Goal: Information Seeking & Learning: Learn about a topic

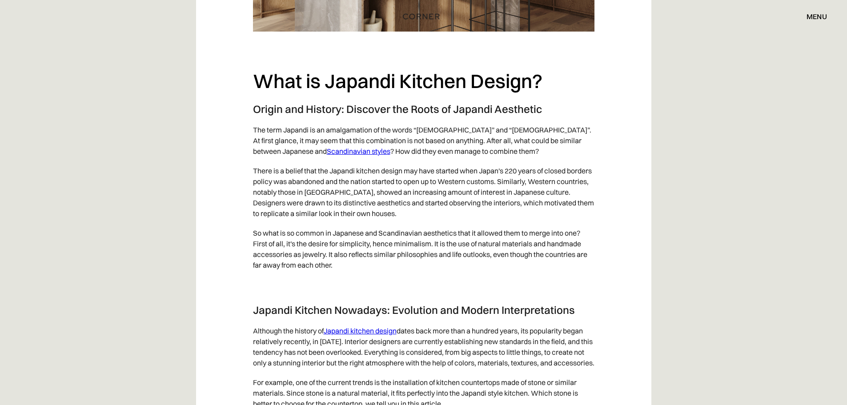
scroll to position [890, 0]
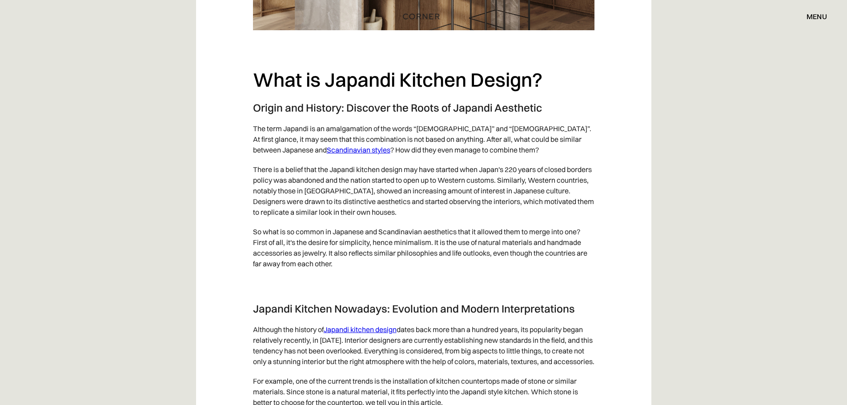
click at [278, 182] on p "There is a belief that the Japandi kitchen design may have started when Japan's…" at bounding box center [424, 191] width 342 height 62
click at [279, 182] on p "There is a belief that the Japandi kitchen design may have started when Japan's…" at bounding box center [424, 191] width 342 height 62
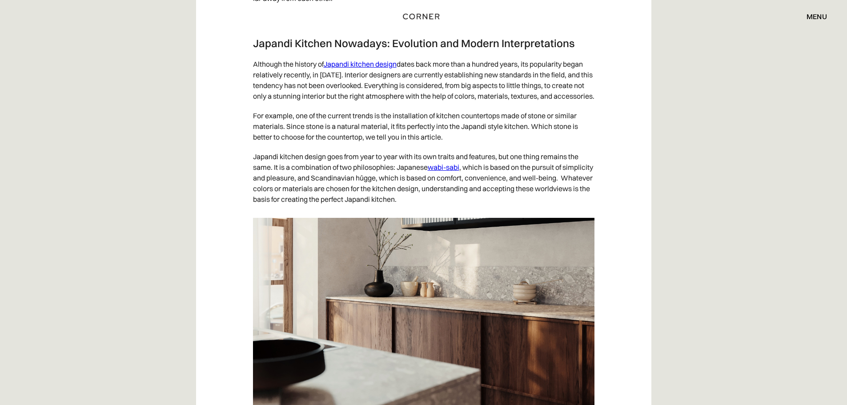
scroll to position [1157, 0]
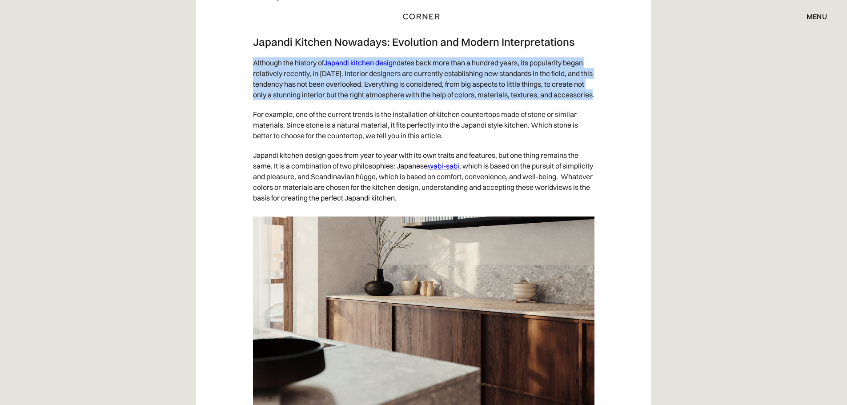
drag, startPoint x: 252, startPoint y: 62, endPoint x: 327, endPoint y: 103, distance: 85.2
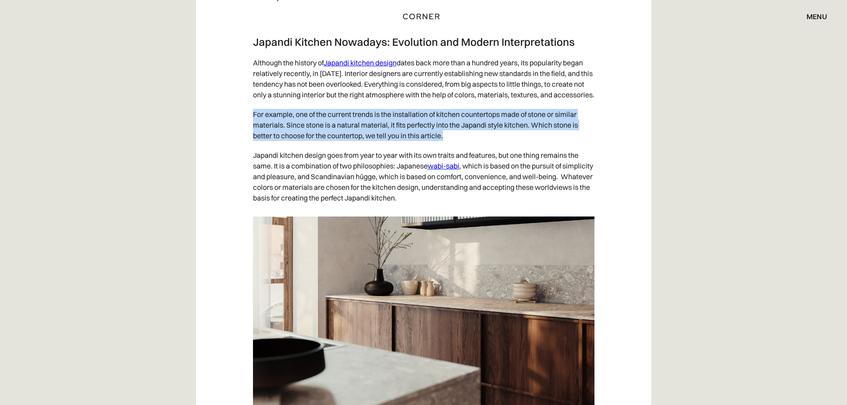
drag, startPoint x: 247, startPoint y: 125, endPoint x: 475, endPoint y: 145, distance: 228.7
click at [475, 145] on p "For example, one of the current trends is the installation of kitchen counterto…" at bounding box center [424, 125] width 342 height 41
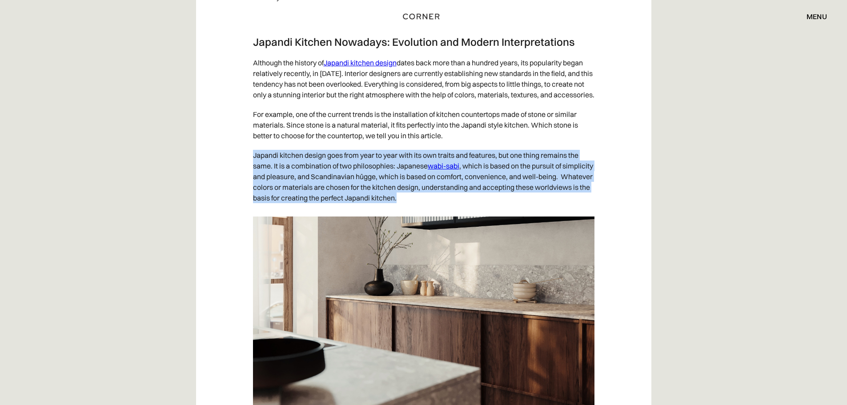
drag, startPoint x: 467, startPoint y: 211, endPoint x: 210, endPoint y: 167, distance: 260.4
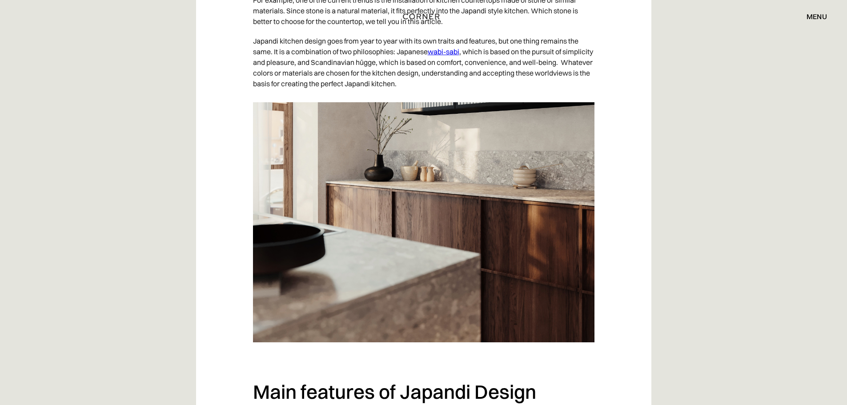
scroll to position [1424, 0]
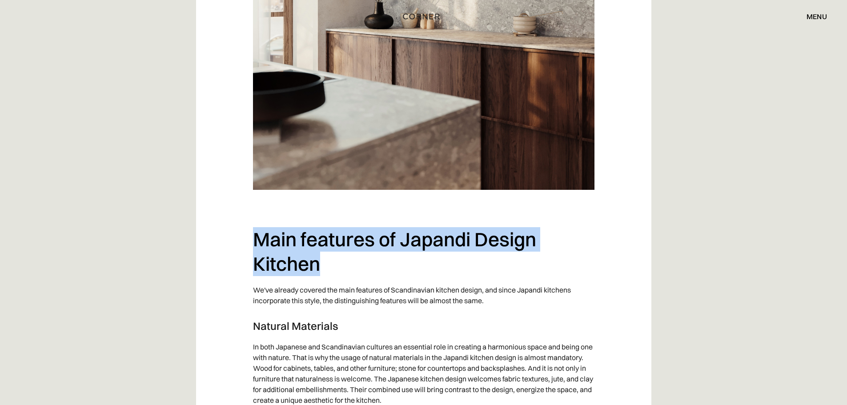
drag, startPoint x: 261, startPoint y: 241, endPoint x: 469, endPoint y: 293, distance: 214.7
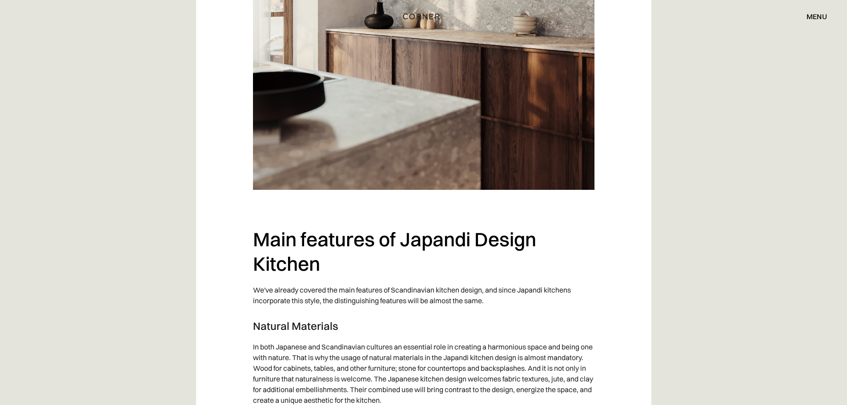
click at [477, 295] on p "We've already covered the main features of Scandinavian kitchen design, and sin…" at bounding box center [424, 295] width 342 height 30
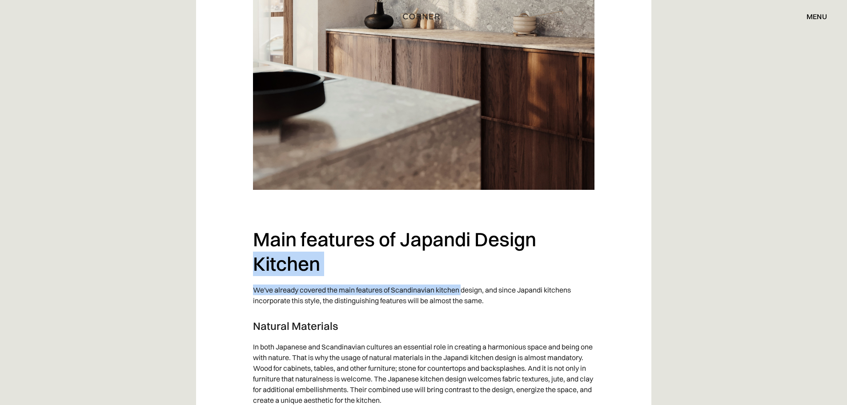
drag, startPoint x: 379, startPoint y: 286, endPoint x: 209, endPoint y: 274, distance: 170.8
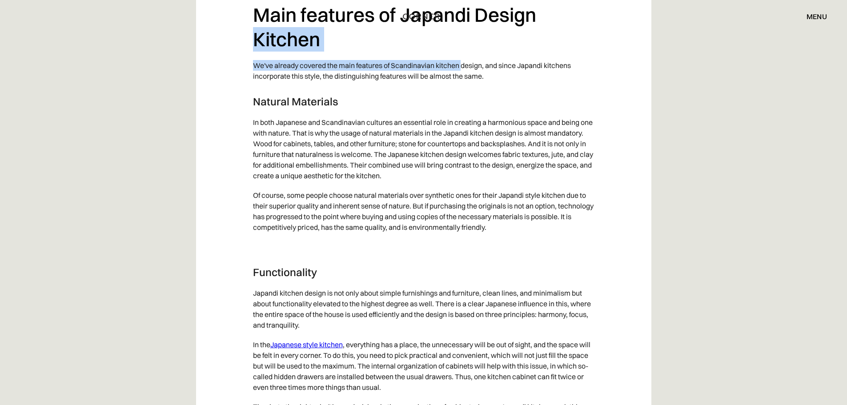
scroll to position [1691, 0]
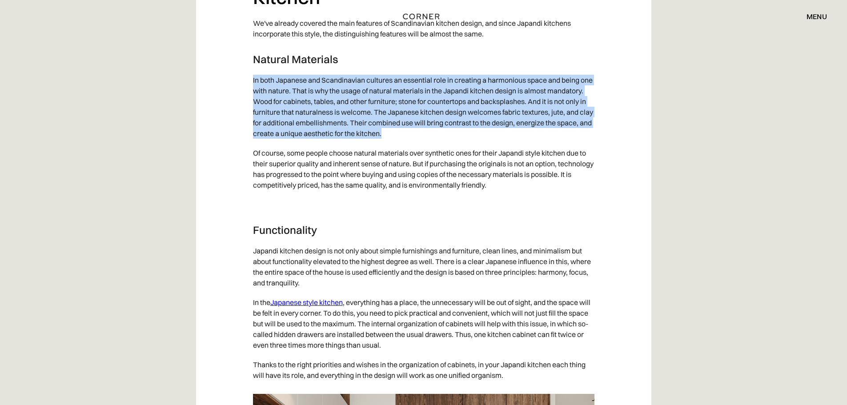
drag, startPoint x: 243, startPoint y: 91, endPoint x: 602, endPoint y: 149, distance: 363.1
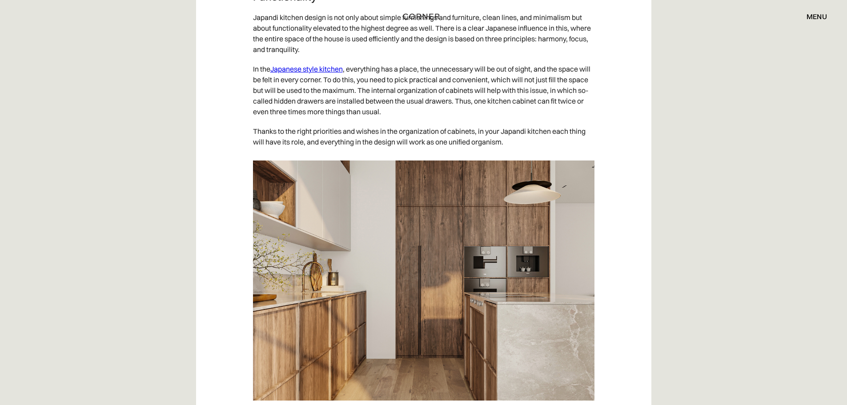
scroll to position [1913, 0]
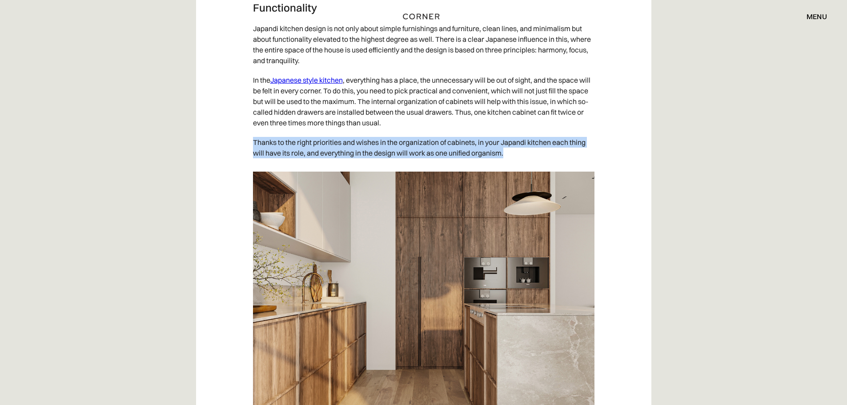
drag, startPoint x: 515, startPoint y: 163, endPoint x: 241, endPoint y: 149, distance: 274.0
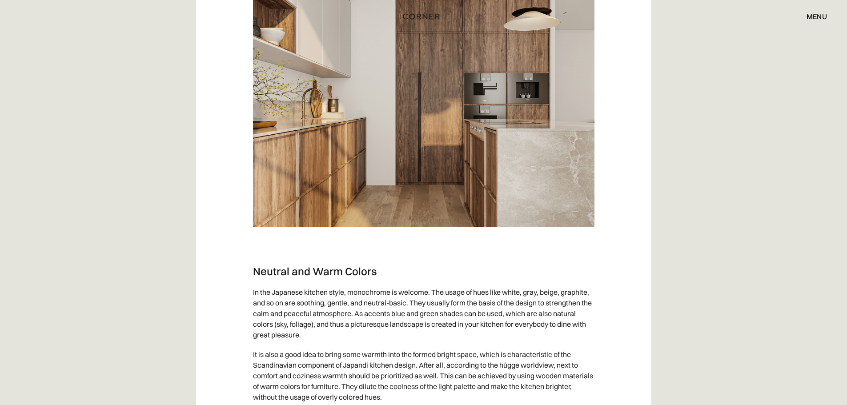
scroll to position [2269, 0]
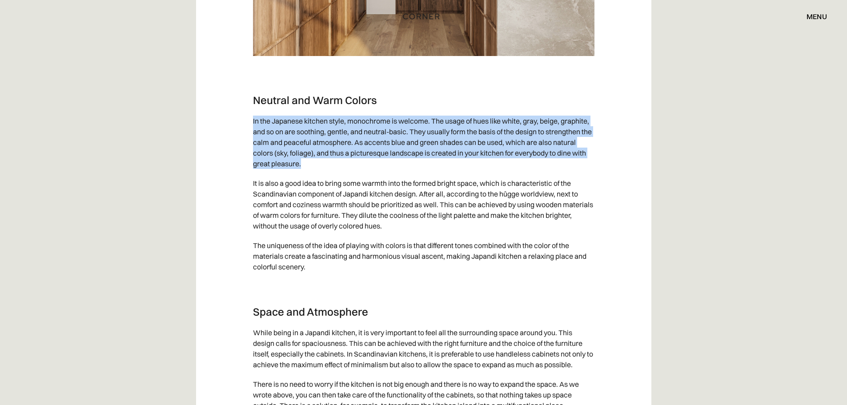
drag, startPoint x: 242, startPoint y: 131, endPoint x: 434, endPoint y: 180, distance: 197.3
click at [434, 180] on div "An increasing variety of kitchen designs are being showcased to clients due to …" at bounding box center [424, 340] width 456 height 4127
click at [435, 174] on p "In the Japanese kitchen style, monochrome is welcome. The usage of hues like wh…" at bounding box center [424, 142] width 342 height 62
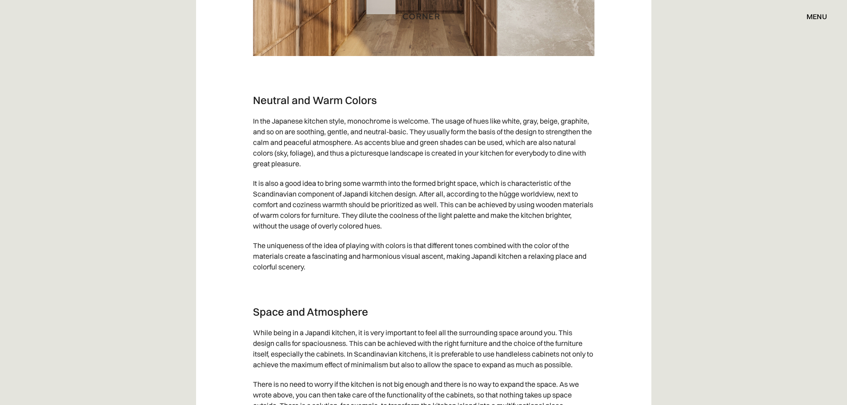
click at [435, 174] on p "In the Japanese kitchen style, monochrome is welcome. The usage of hues like wh…" at bounding box center [424, 142] width 342 height 62
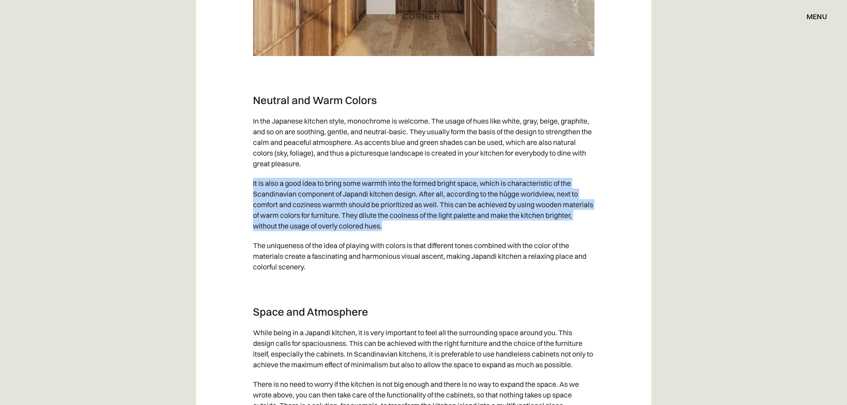
drag, startPoint x: 466, startPoint y: 234, endPoint x: 216, endPoint y: 188, distance: 253.8
click at [216, 188] on div "An increasing variety of kitchen designs are being showcased to clients due to …" at bounding box center [424, 340] width 456 height 4127
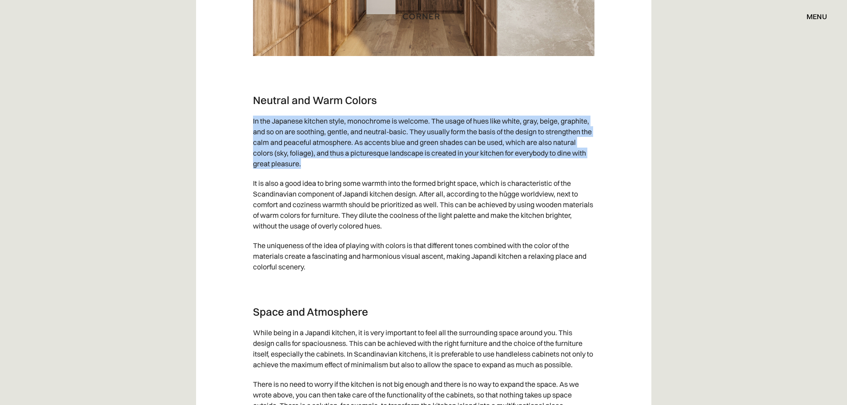
drag, startPoint x: 527, startPoint y: 176, endPoint x: 169, endPoint y: 137, distance: 359.9
click at [169, 137] on div "An increasing variety of kitchen designs are being showcased to clients due to …" at bounding box center [423, 351] width 847 height 4149
click at [480, 169] on p "In the Japanese kitchen style, monochrome is welcome. The usage of hues like wh…" at bounding box center [424, 142] width 342 height 62
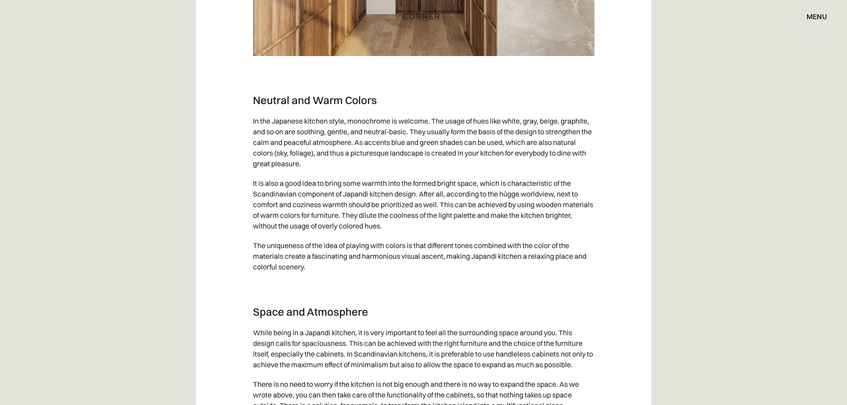
click at [480, 169] on p "In the Japanese kitchen style, monochrome is welcome. The usage of hues like wh…" at bounding box center [424, 142] width 342 height 62
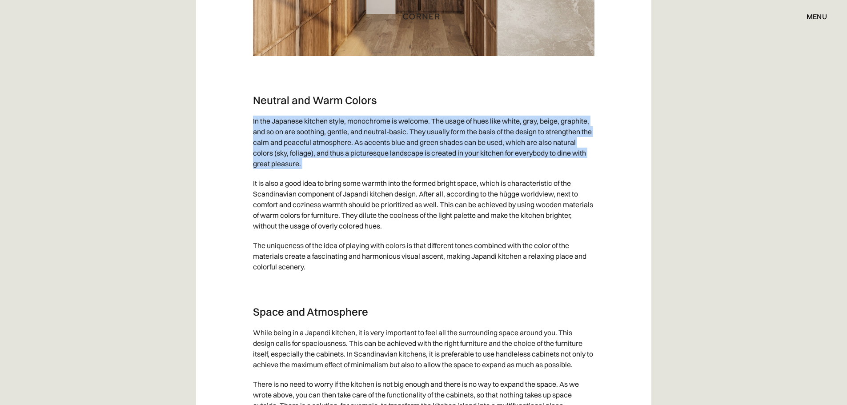
click at [480, 169] on p "In the Japanese kitchen style, monochrome is welcome. The usage of hues like wh…" at bounding box center [424, 142] width 342 height 62
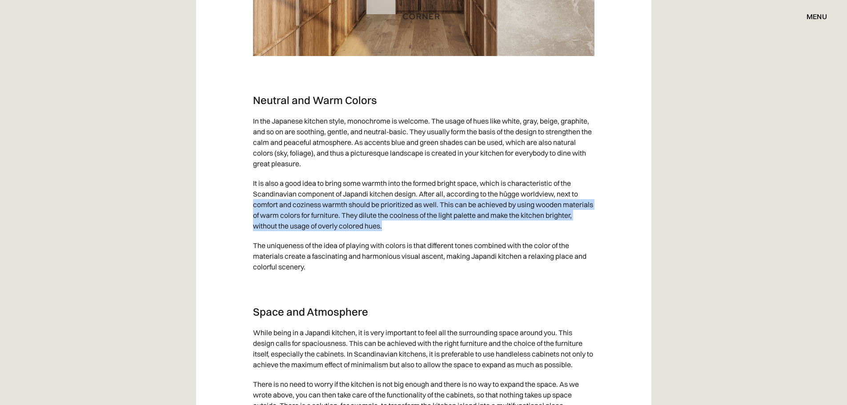
drag, startPoint x: 454, startPoint y: 238, endPoint x: 208, endPoint y: 191, distance: 250.8
click at [208, 211] on div "An increasing variety of kitchen designs are being showcased to clients due to …" at bounding box center [424, 340] width 456 height 4127
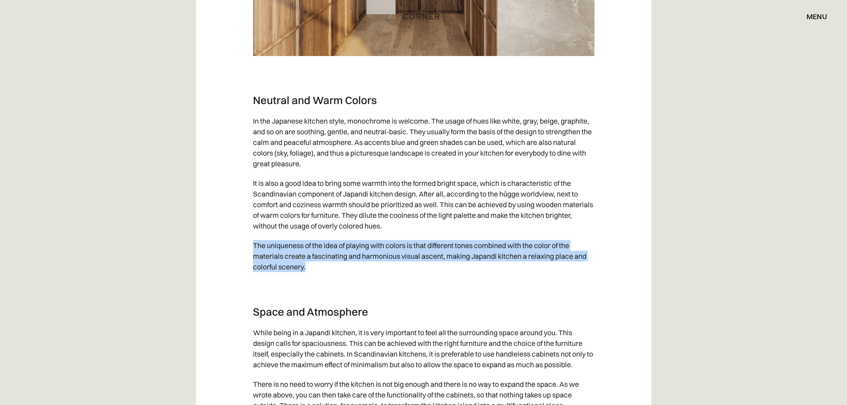
drag, startPoint x: 239, startPoint y: 251, endPoint x: 561, endPoint y: 275, distance: 322.6
click at [547, 274] on div "An increasing variety of kitchen designs are being showcased to clients due to …" at bounding box center [424, 340] width 456 height 4127
click at [565, 276] on p "The uniqueness of the idea of playing with colors is that different tones combi…" at bounding box center [424, 256] width 342 height 41
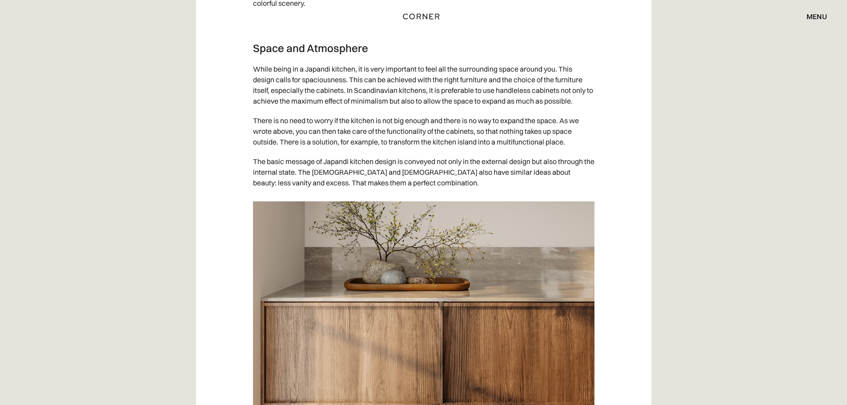
scroll to position [2536, 0]
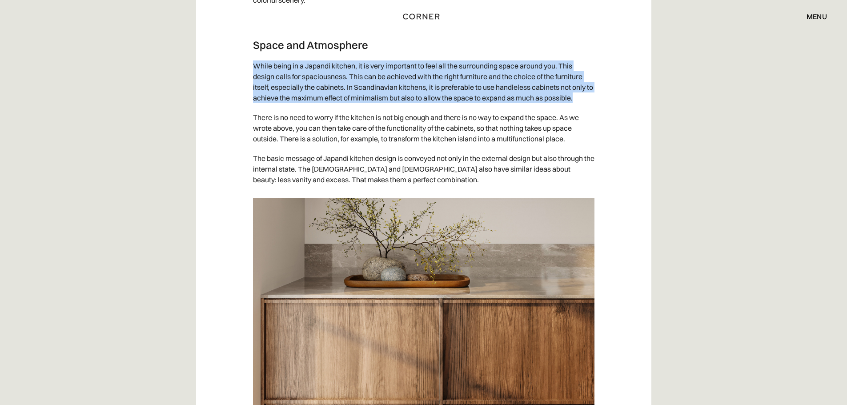
drag, startPoint x: 249, startPoint y: 78, endPoint x: 584, endPoint y: 110, distance: 336.5
click at [584, 110] on div "An increasing variety of kitchen designs are being showcased to clients due to …" at bounding box center [424, 73] width 456 height 4127
click at [589, 108] on p "While being in a Japandi kitchen, it is very important to feel all the surround…" at bounding box center [424, 82] width 342 height 52
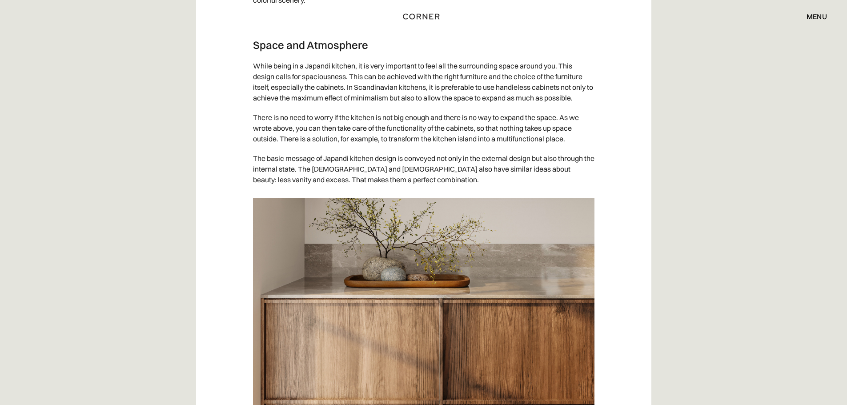
click at [589, 108] on p "While being in a Japandi kitchen, it is very important to feel all the surround…" at bounding box center [424, 82] width 342 height 52
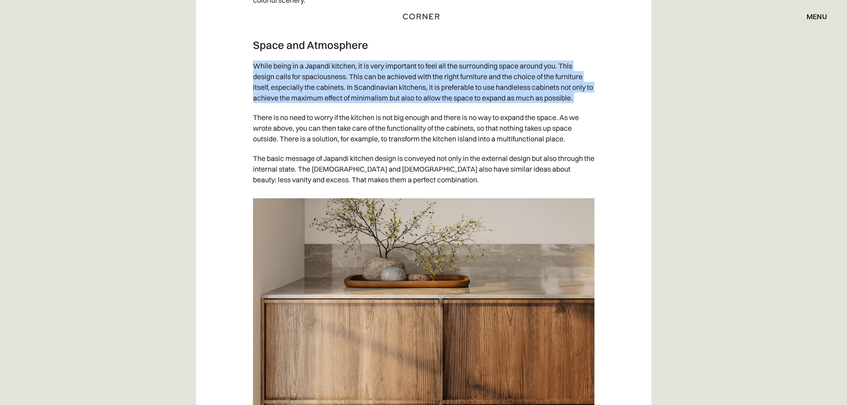
click at [589, 108] on p "While being in a Japandi kitchen, it is very important to feel all the surround…" at bounding box center [424, 82] width 342 height 52
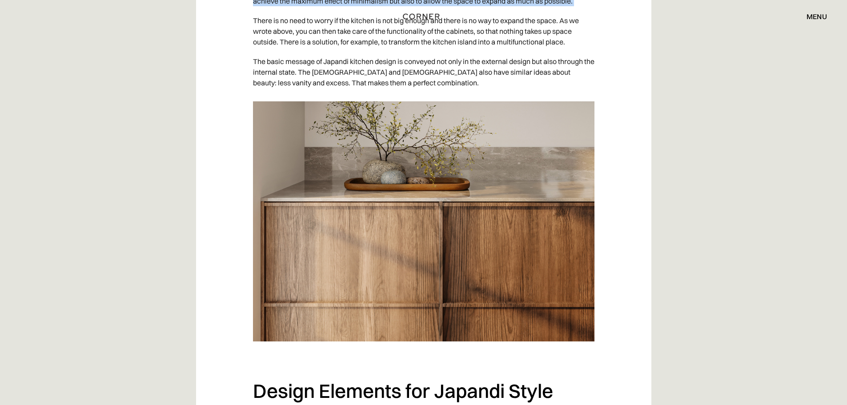
scroll to position [2491, 0]
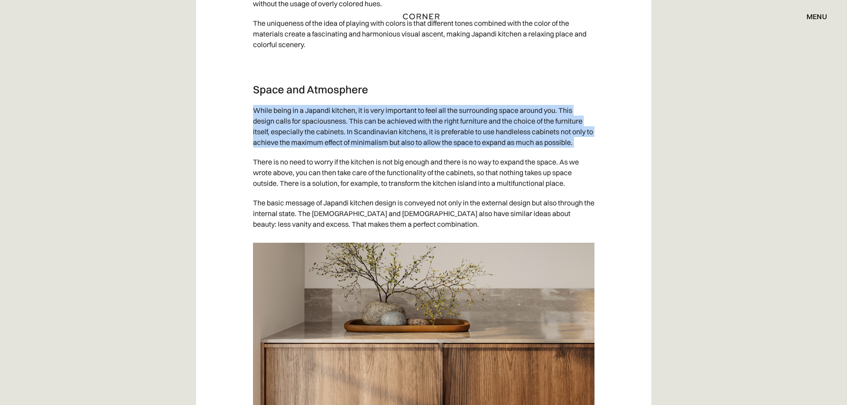
click at [309, 152] on p "While being in a Japandi kitchen, it is very important to feel all the surround…" at bounding box center [424, 127] width 342 height 52
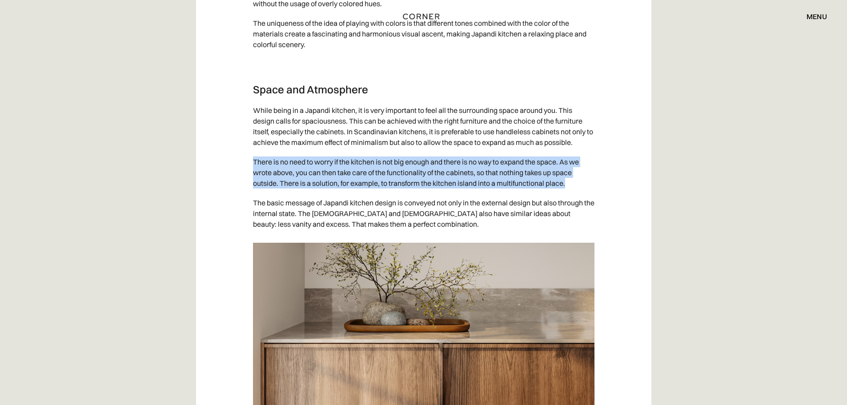
drag, startPoint x: 250, startPoint y: 175, endPoint x: 572, endPoint y: 194, distance: 322.2
click at [572, 194] on div "An increasing variety of kitchen designs are being showcased to clients due to …" at bounding box center [424, 117] width 456 height 4127
click at [572, 193] on p "There is no need to worry if the kitchen is not big enough and there is no way …" at bounding box center [424, 172] width 342 height 41
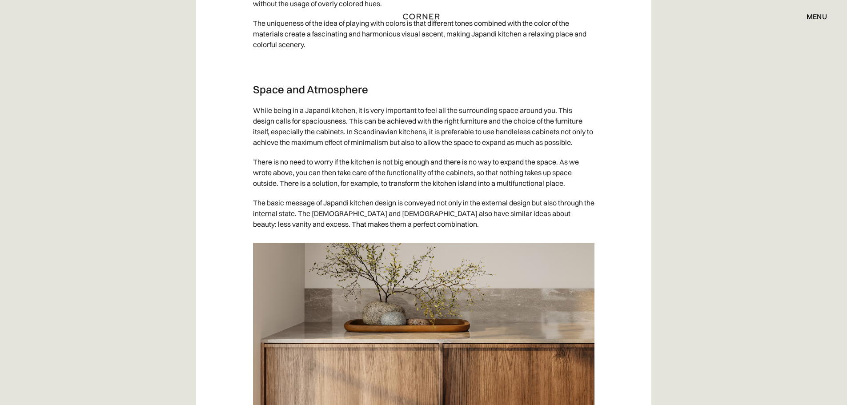
click at [572, 193] on p "There is no need to worry if the kitchen is not big enough and there is no way …" at bounding box center [424, 172] width 342 height 41
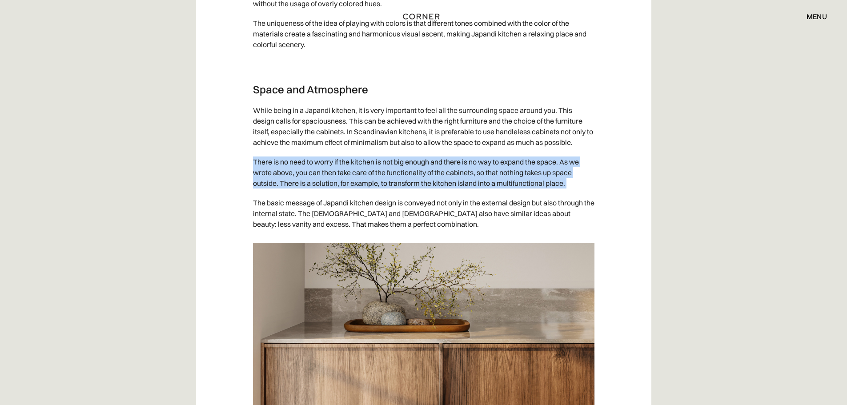
drag, startPoint x: 572, startPoint y: 194, endPoint x: 512, endPoint y: 218, distance: 64.4
click at [569, 193] on p "There is no need to worry if the kitchen is not big enough and there is no way …" at bounding box center [424, 172] width 342 height 41
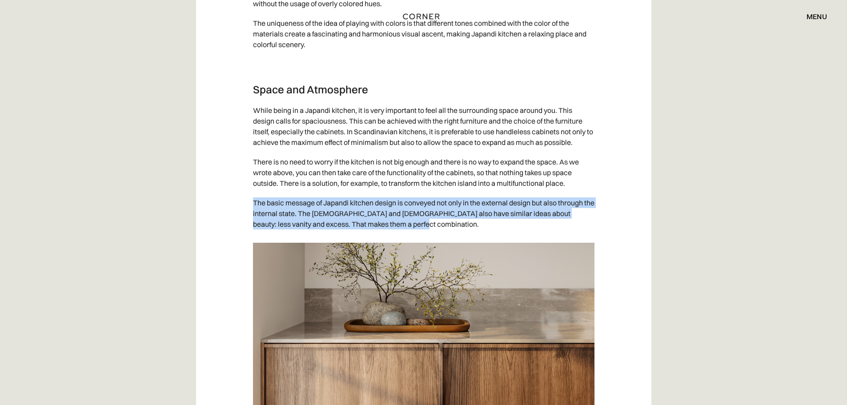
drag, startPoint x: 462, startPoint y: 234, endPoint x: 245, endPoint y: 210, distance: 218.0
click at [245, 210] on div "An increasing variety of kitchen designs are being showcased to clients due to …" at bounding box center [424, 117] width 456 height 4127
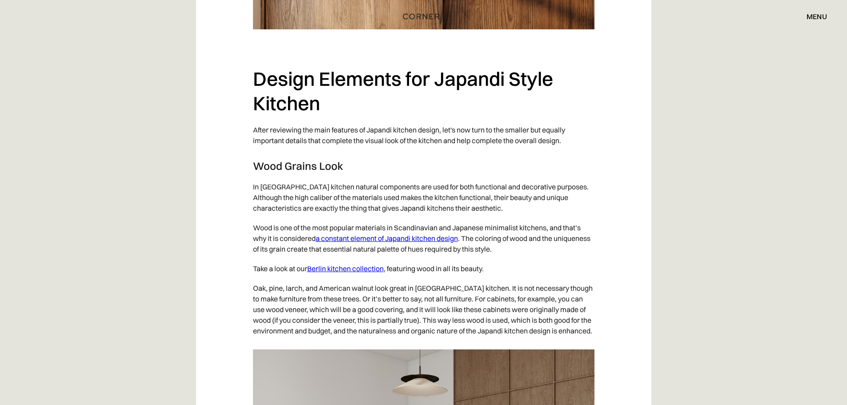
scroll to position [2981, 0]
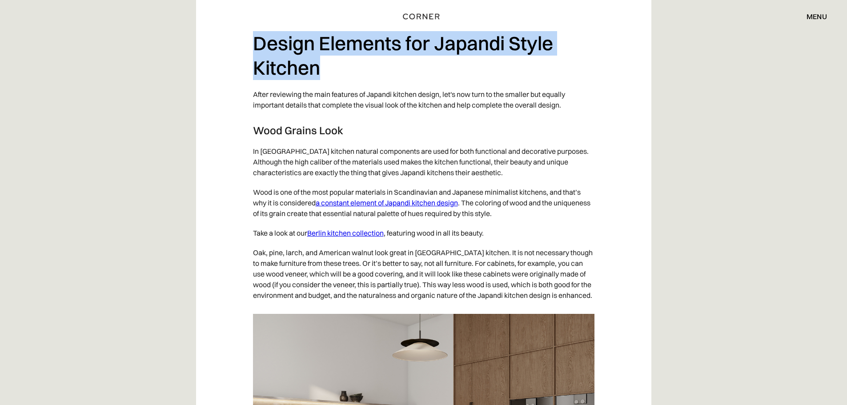
drag, startPoint x: 246, startPoint y: 46, endPoint x: 496, endPoint y: 79, distance: 252.6
click at [511, 80] on h2 "Design Elements for Japandi Style Kitchen" at bounding box center [424, 55] width 342 height 48
drag, startPoint x: 374, startPoint y: 72, endPoint x: 111, endPoint y: 49, distance: 263.5
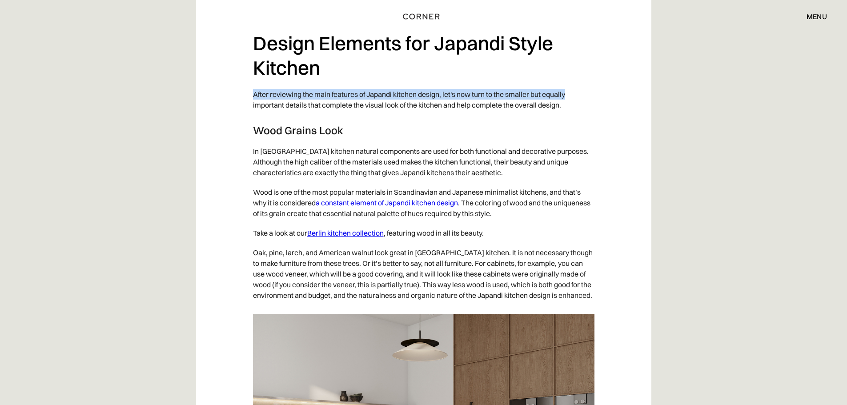
drag, startPoint x: 283, startPoint y: 104, endPoint x: 615, endPoint y: 110, distance: 332.4
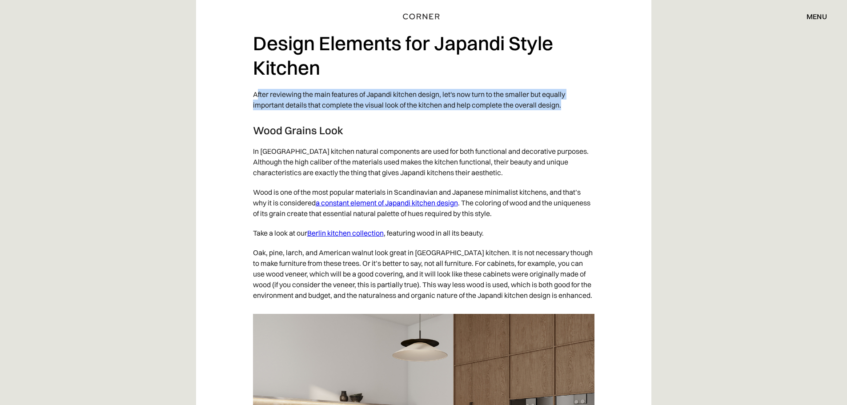
drag, startPoint x: 585, startPoint y: 118, endPoint x: 253, endPoint y: 114, distance: 332.8
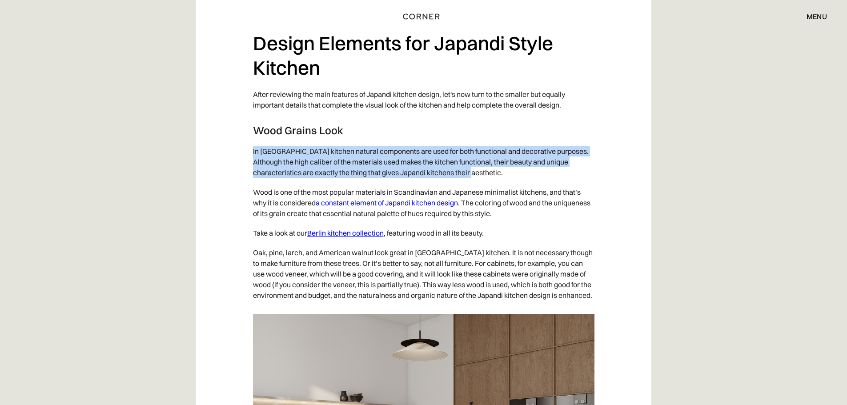
drag, startPoint x: 253, startPoint y: 157, endPoint x: 534, endPoint y: 182, distance: 282.7
click at [534, 182] on p "In [GEOGRAPHIC_DATA] kitchen natural components are used for both functional an…" at bounding box center [424, 161] width 342 height 41
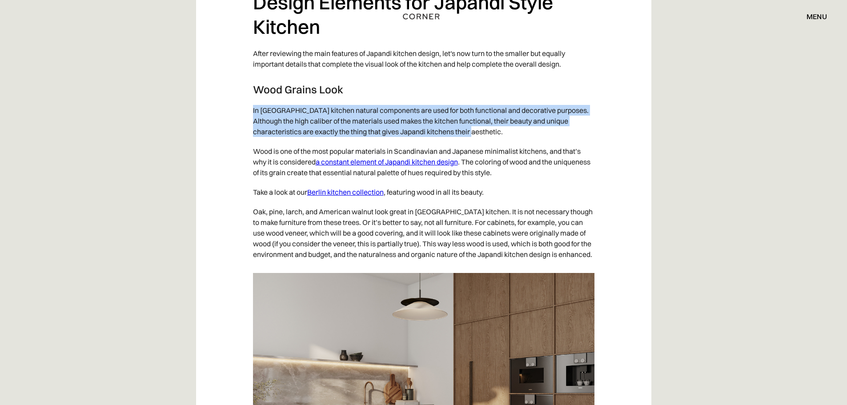
scroll to position [3025, 0]
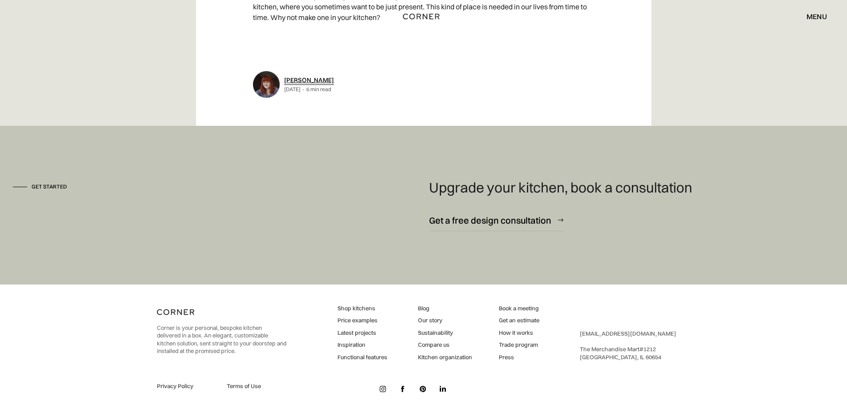
scroll to position [4601, 0]
